Goal: Navigation & Orientation: Find specific page/section

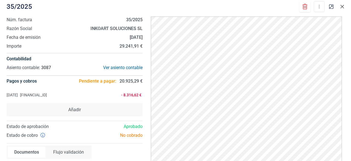
click at [344, 9] on icon "button" at bounding box center [342, 6] width 4 height 4
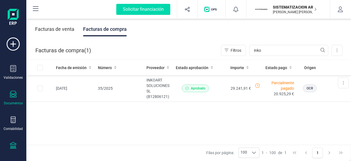
click at [9, 146] on div "Tesorería" at bounding box center [13, 149] width 22 height 15
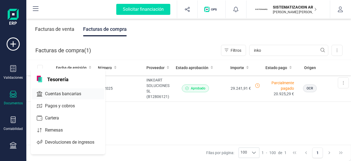
click at [57, 94] on span "Cuentas bancarias" at bounding box center [67, 93] width 48 height 7
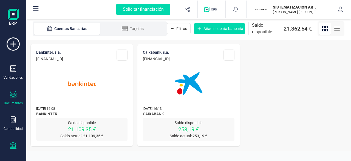
click at [8, 97] on div "Documentos" at bounding box center [13, 98] width 22 height 15
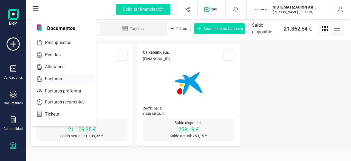
click at [52, 78] on span "Facturas" at bounding box center [57, 79] width 29 height 7
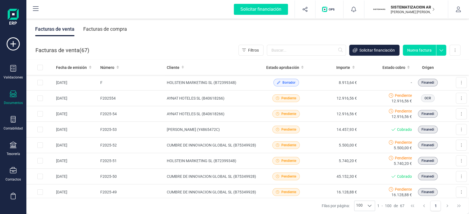
drag, startPoint x: 313, startPoint y: 1, endPoint x: 192, endPoint y: 35, distance: 125.7
click at [192, 35] on div "Facturas de venta Facturas de compra" at bounding box center [247, 29] width 442 height 23
click at [194, 39] on div "Facturas de venta Facturas de compra" at bounding box center [247, 29] width 442 height 23
click at [152, 48] on div "Facturas de venta ( 67 ) Filtros Solicitar financiación Nueva factura Importar …" at bounding box center [248, 50] width 442 height 19
